Goal: Task Accomplishment & Management: Manage account settings

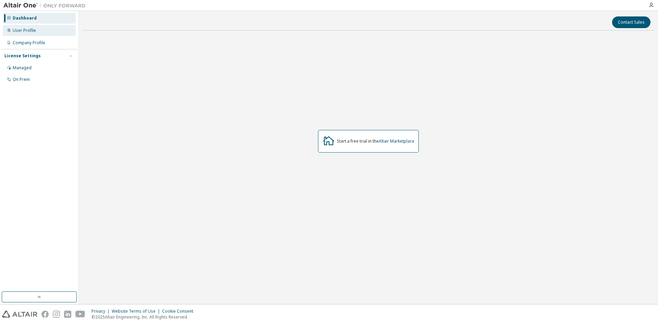
click at [32, 31] on div "User Profile" at bounding box center [24, 30] width 23 height 5
